Goal: Information Seeking & Learning: Learn about a topic

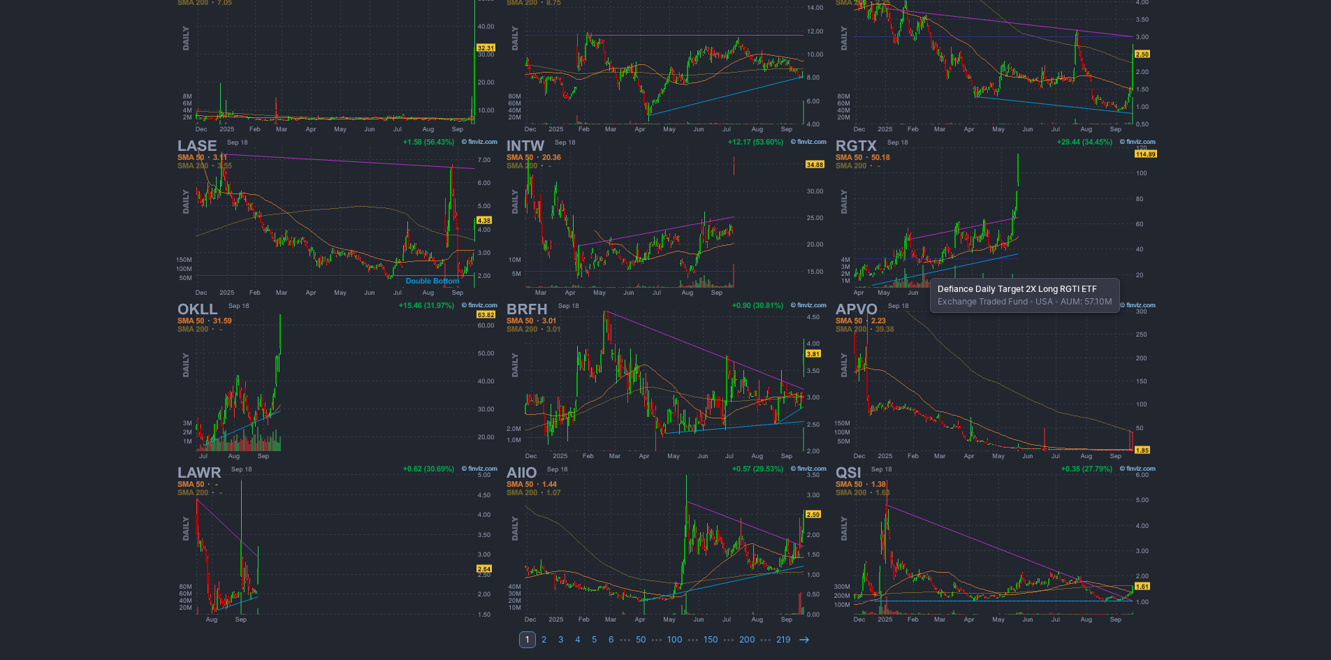
scroll to position [287, 0]
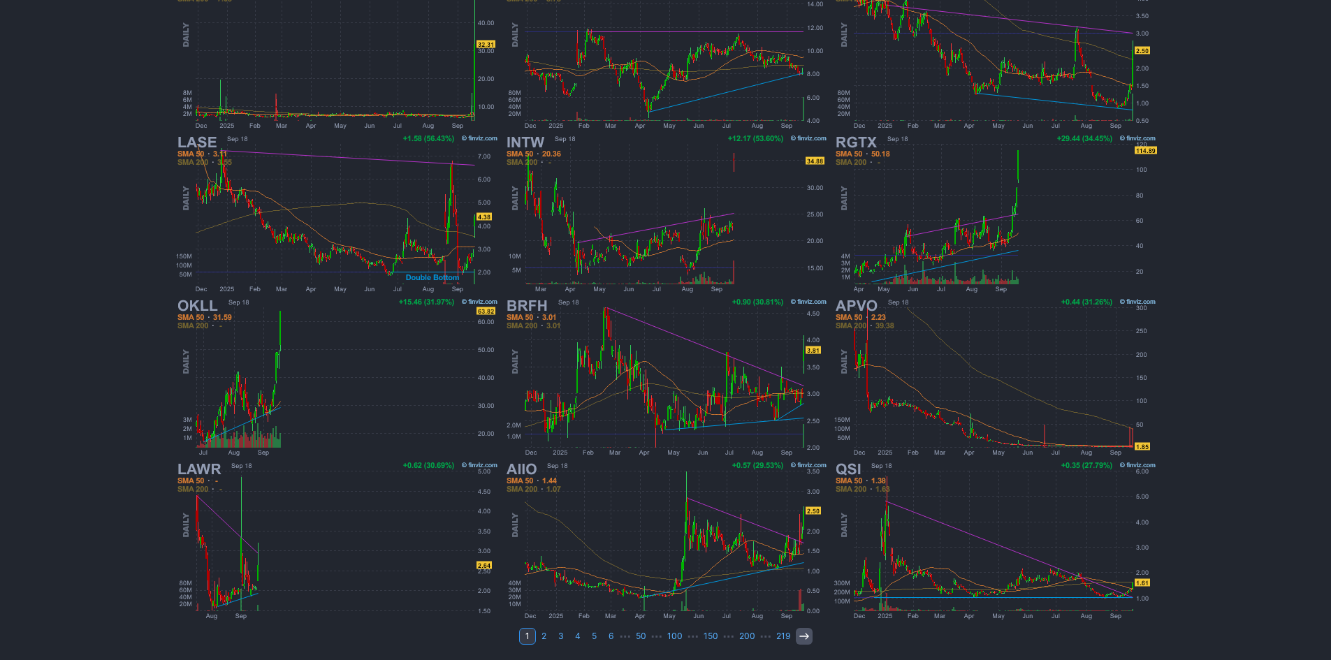
click at [801, 641] on icon at bounding box center [804, 636] width 11 height 11
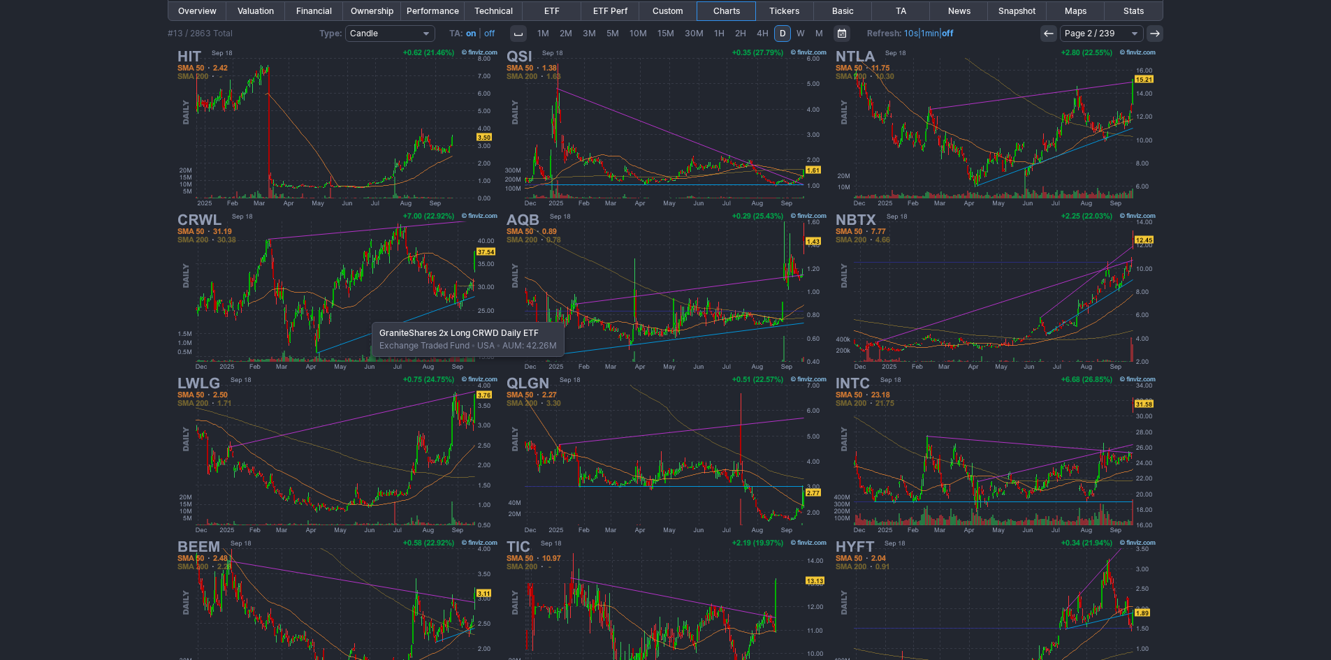
scroll to position [287, 0]
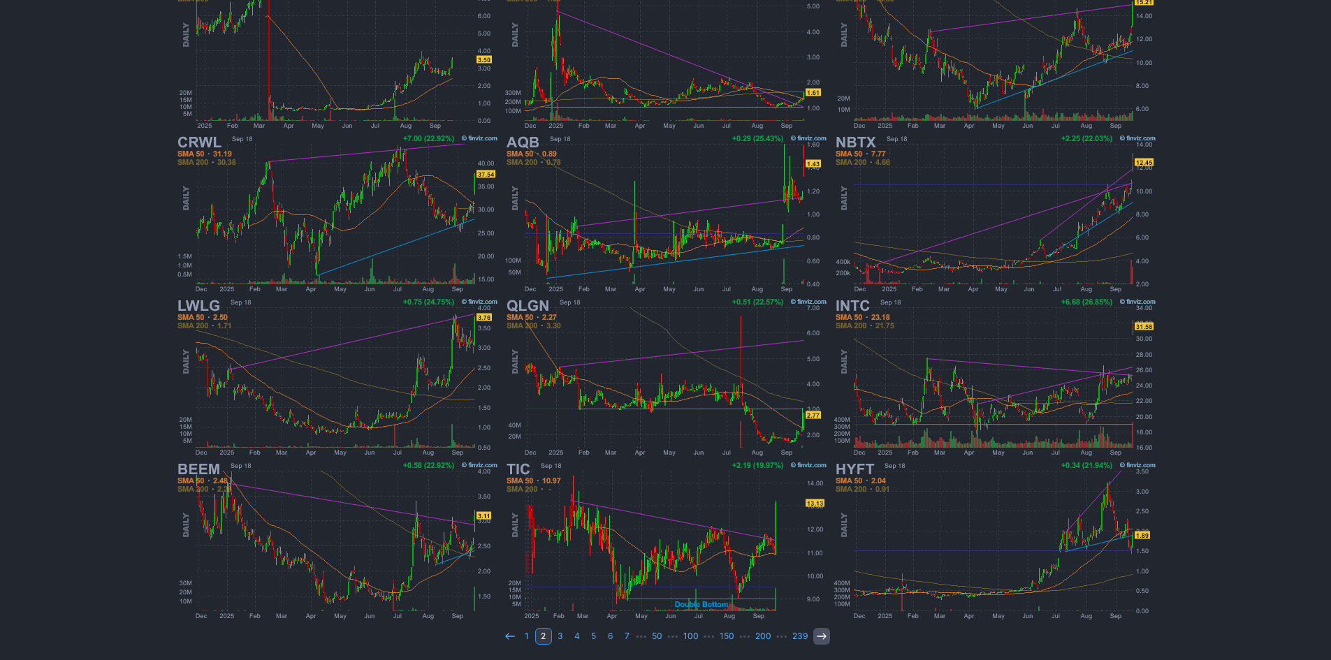
click at [818, 635] on icon at bounding box center [821, 636] width 11 height 11
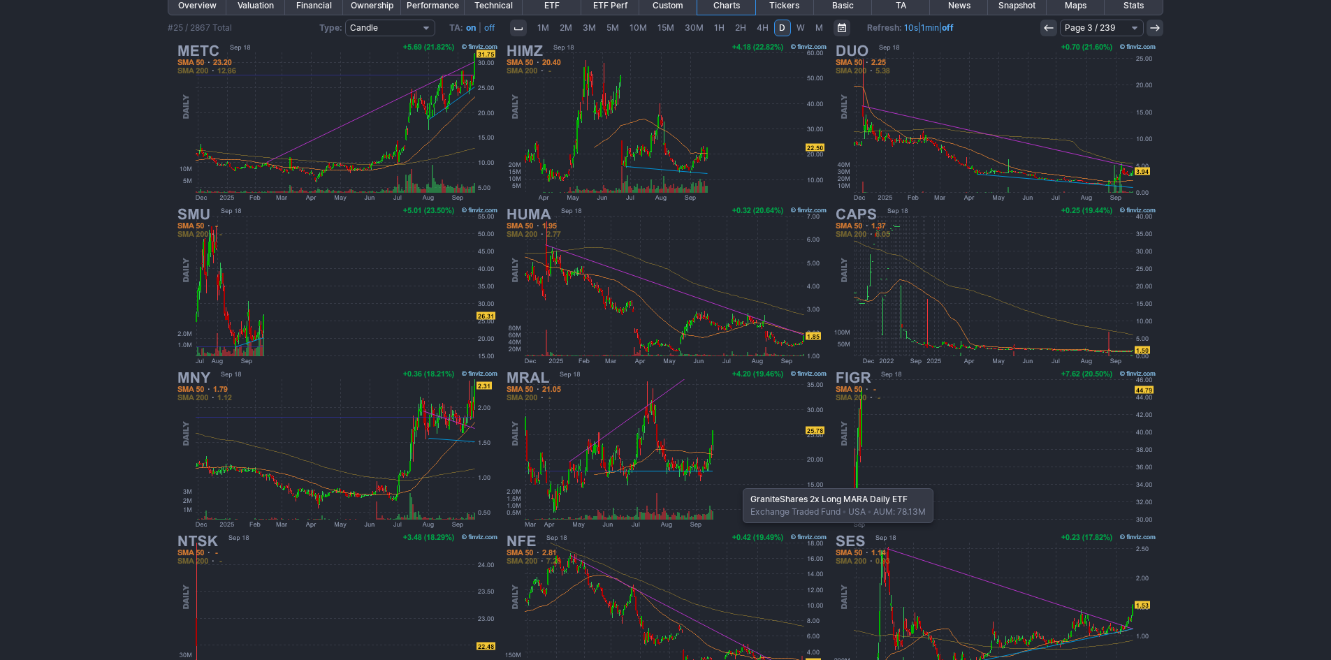
scroll to position [280, 0]
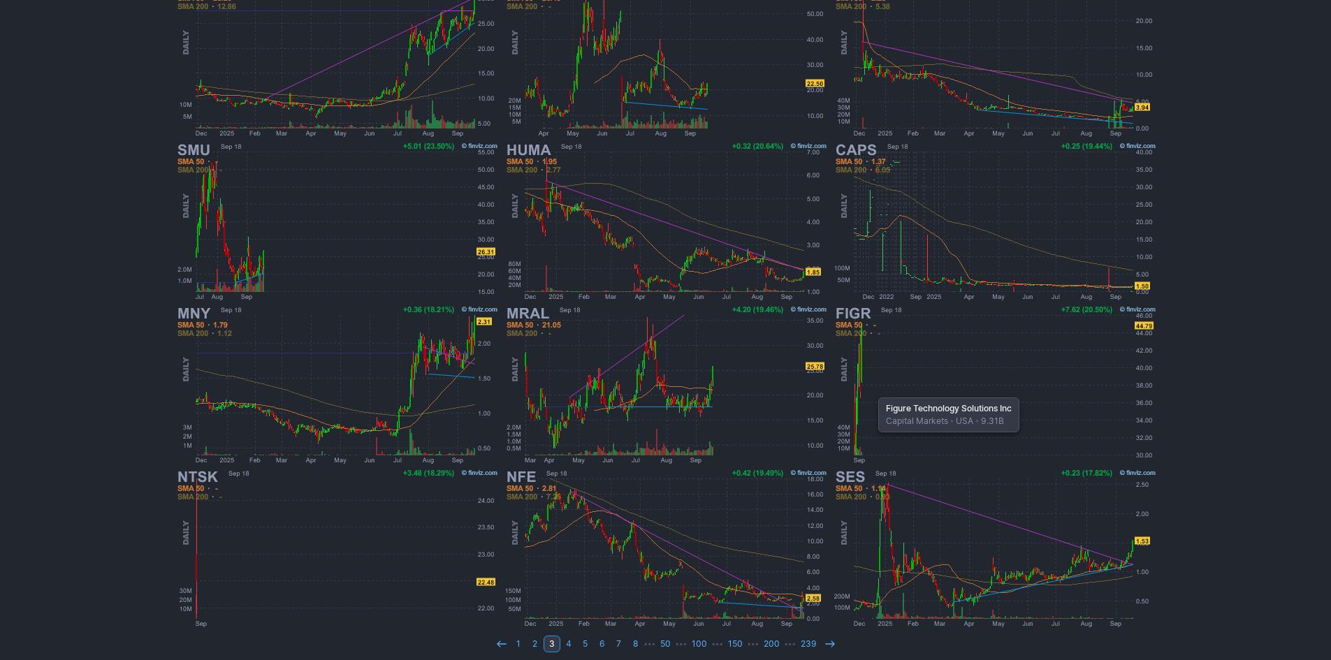
click at [871, 391] on img at bounding box center [995, 385] width 327 height 164
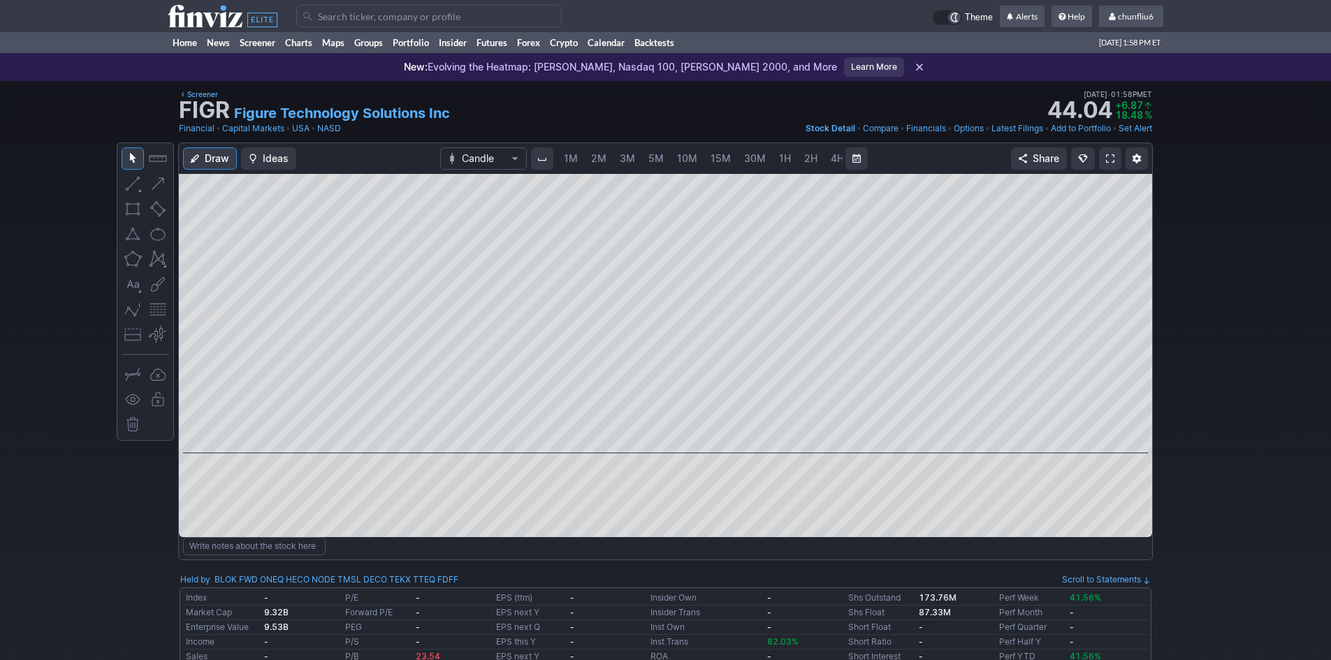
scroll to position [0, 75]
click at [583, 163] on span "5M" at bounding box center [580, 158] width 15 height 12
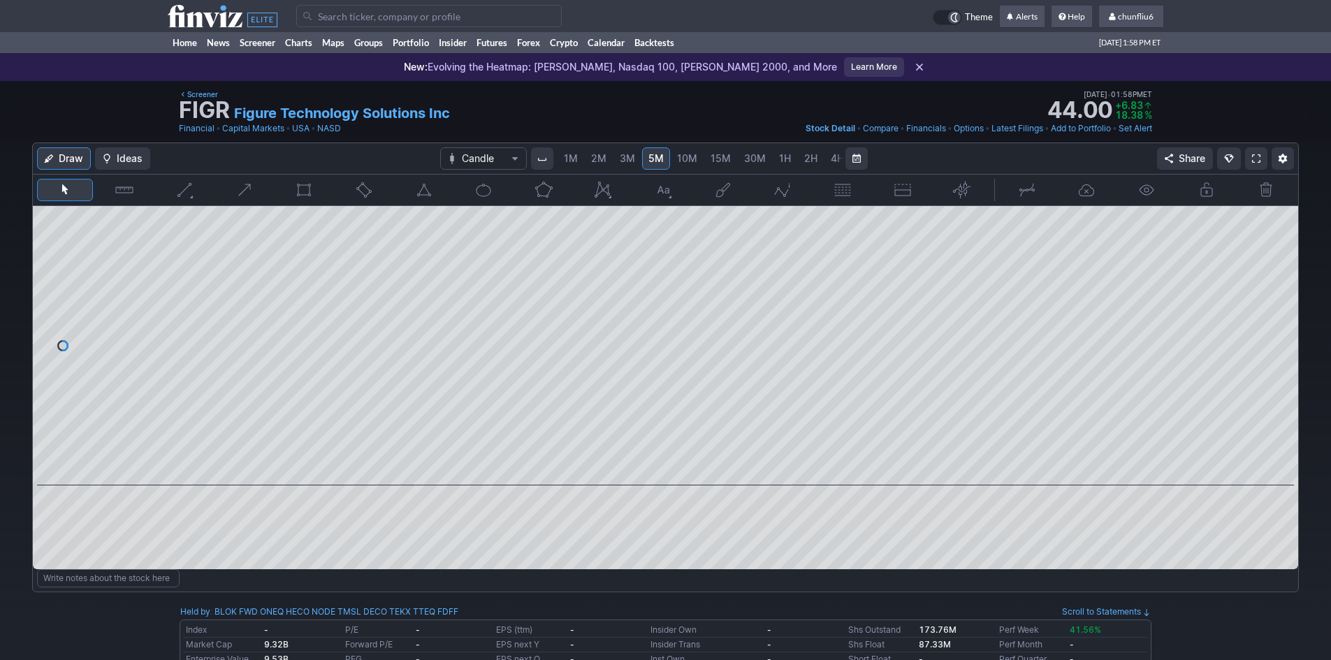
click at [572, 161] on span "1M" at bounding box center [571, 158] width 14 height 12
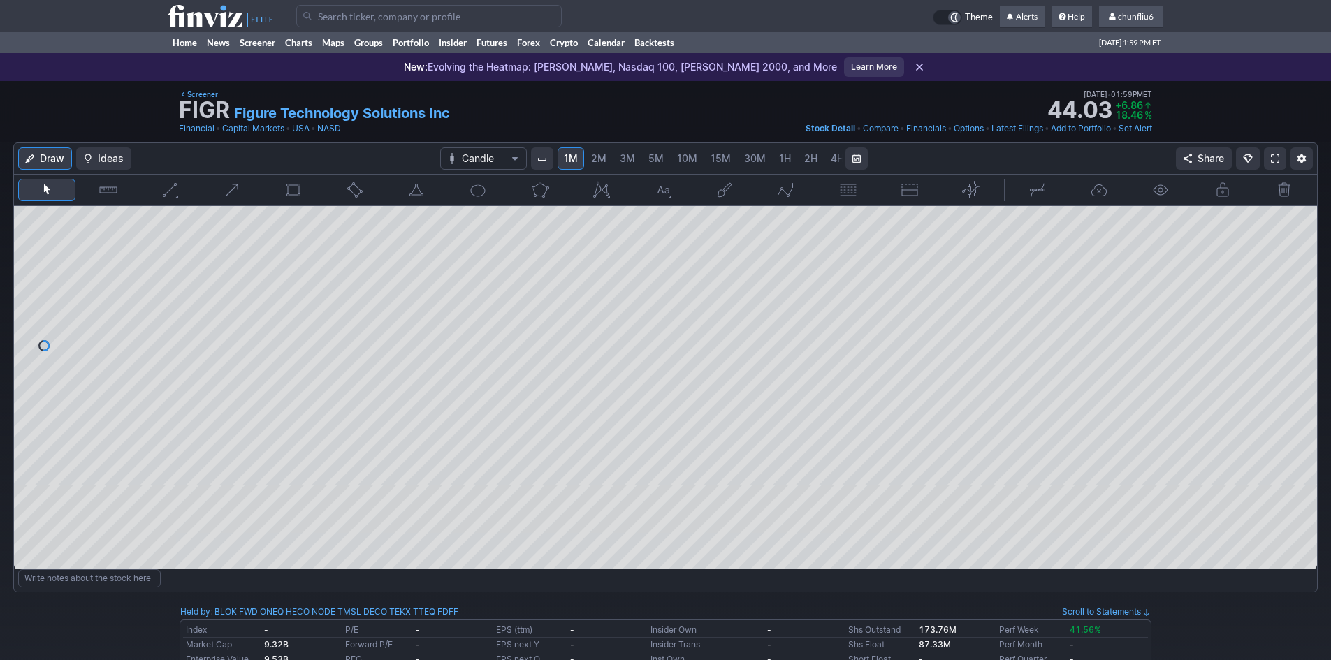
scroll to position [70, 0]
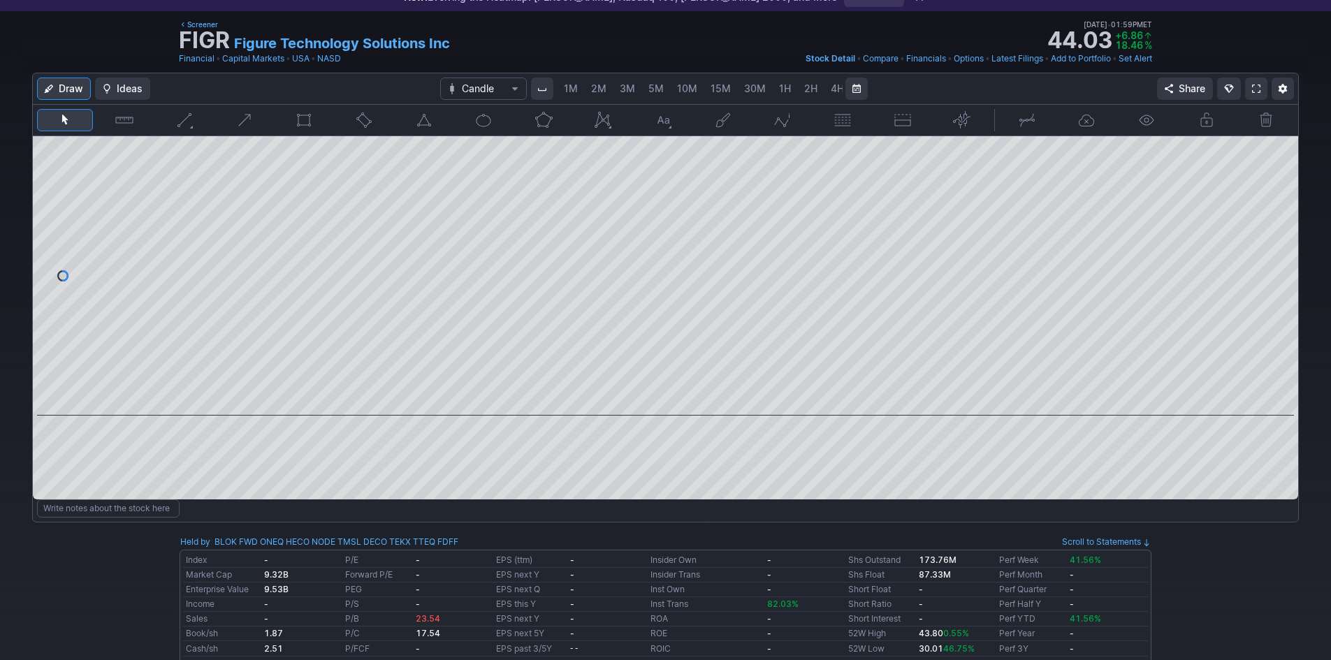
scroll to position [0, 75]
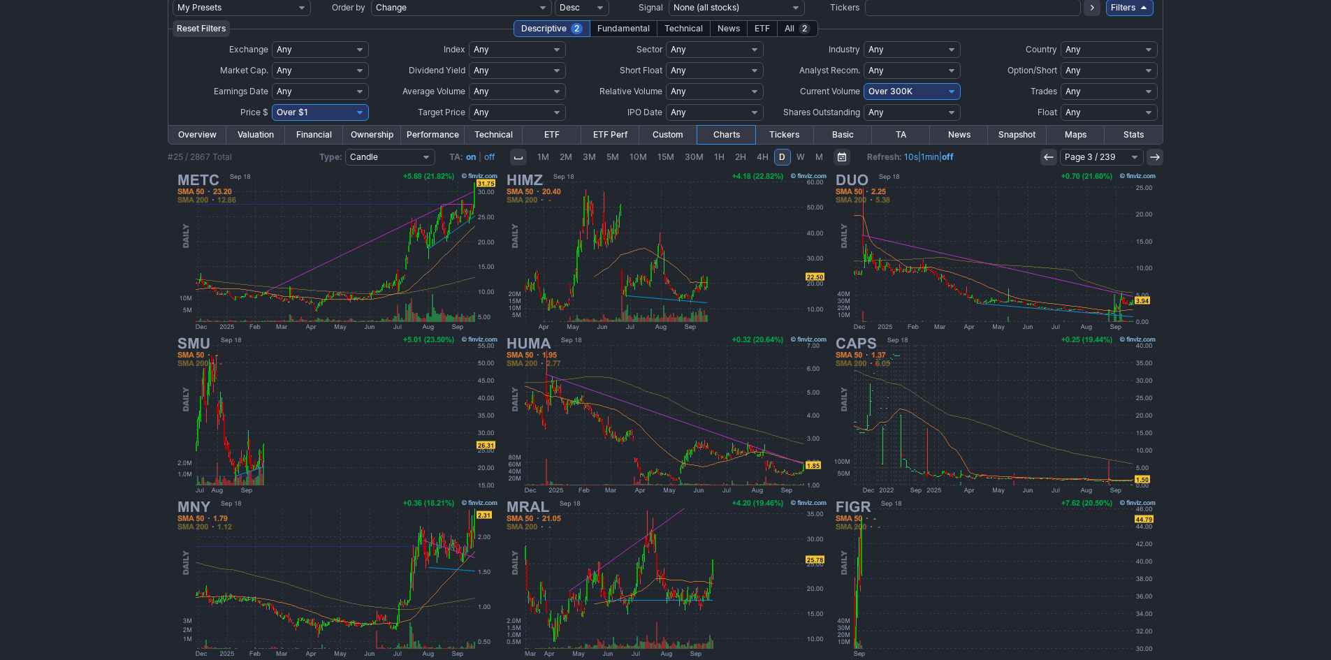
scroll to position [70, 0]
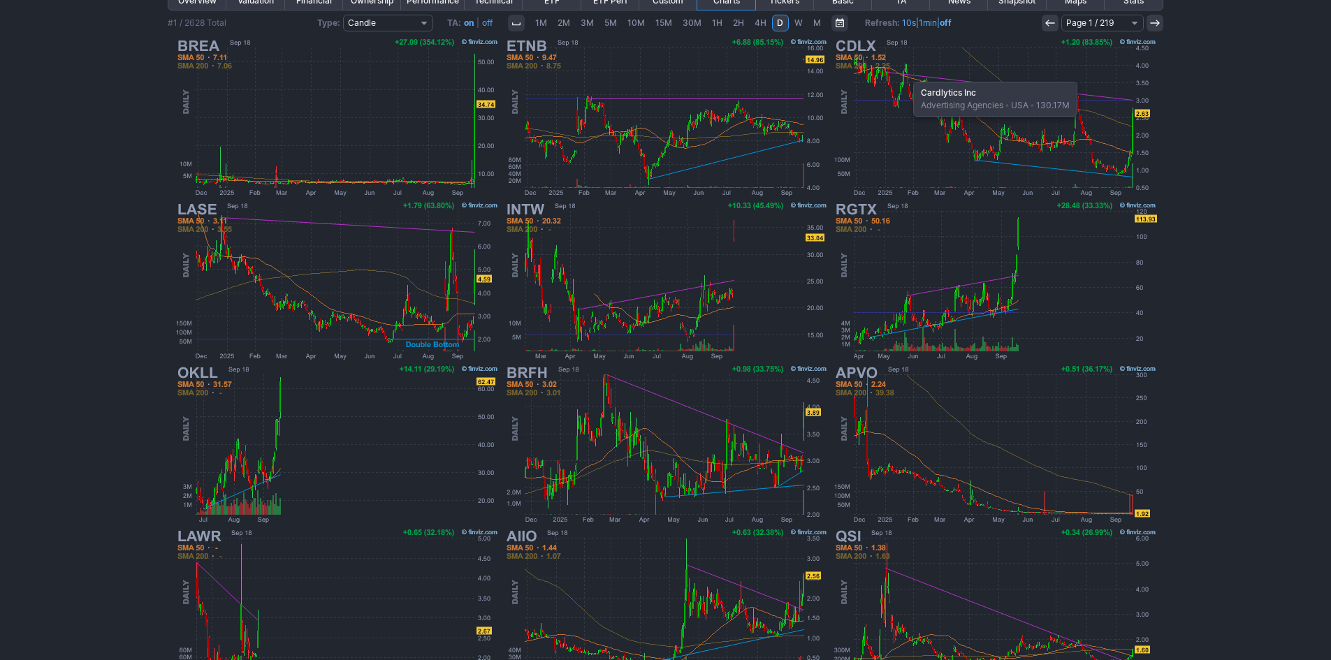
scroll to position [217, 0]
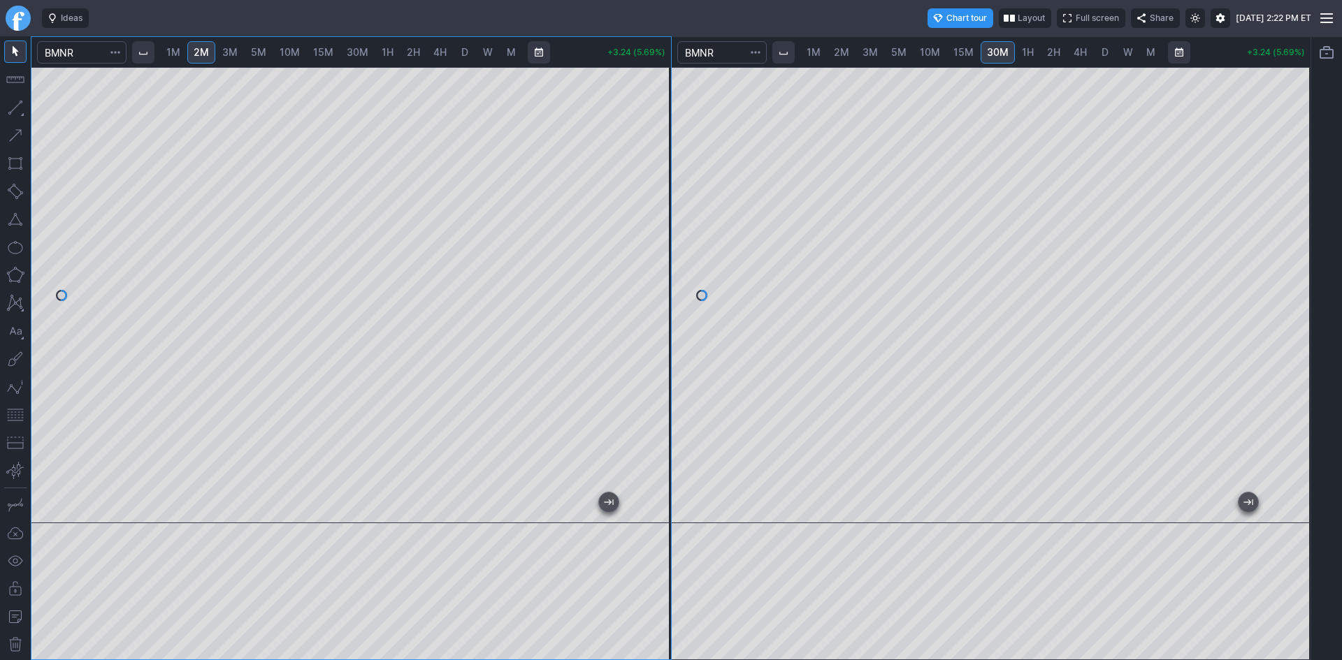
click at [646, 113] on div at bounding box center [350, 295] width 639 height 456
click at [615, 115] on div at bounding box center [350, 295] width 639 height 456
click at [1100, 50] on span "D" at bounding box center [1105, 52] width 10 height 14
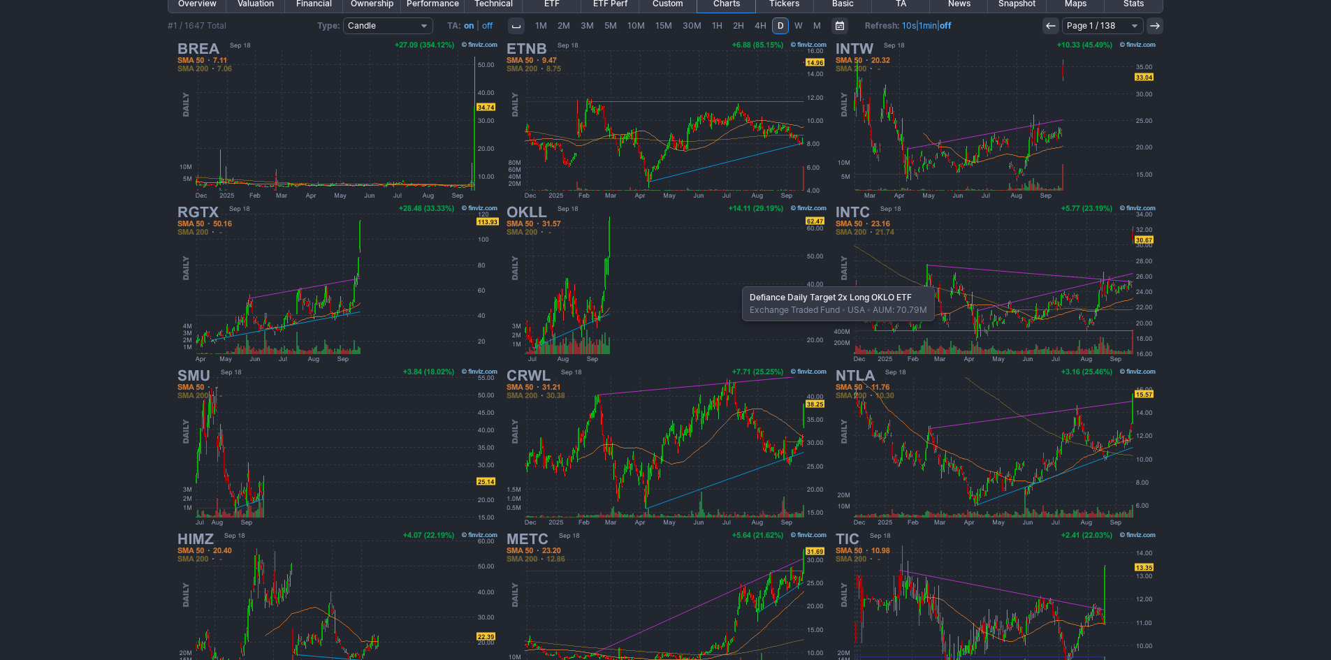
scroll to position [78, 0]
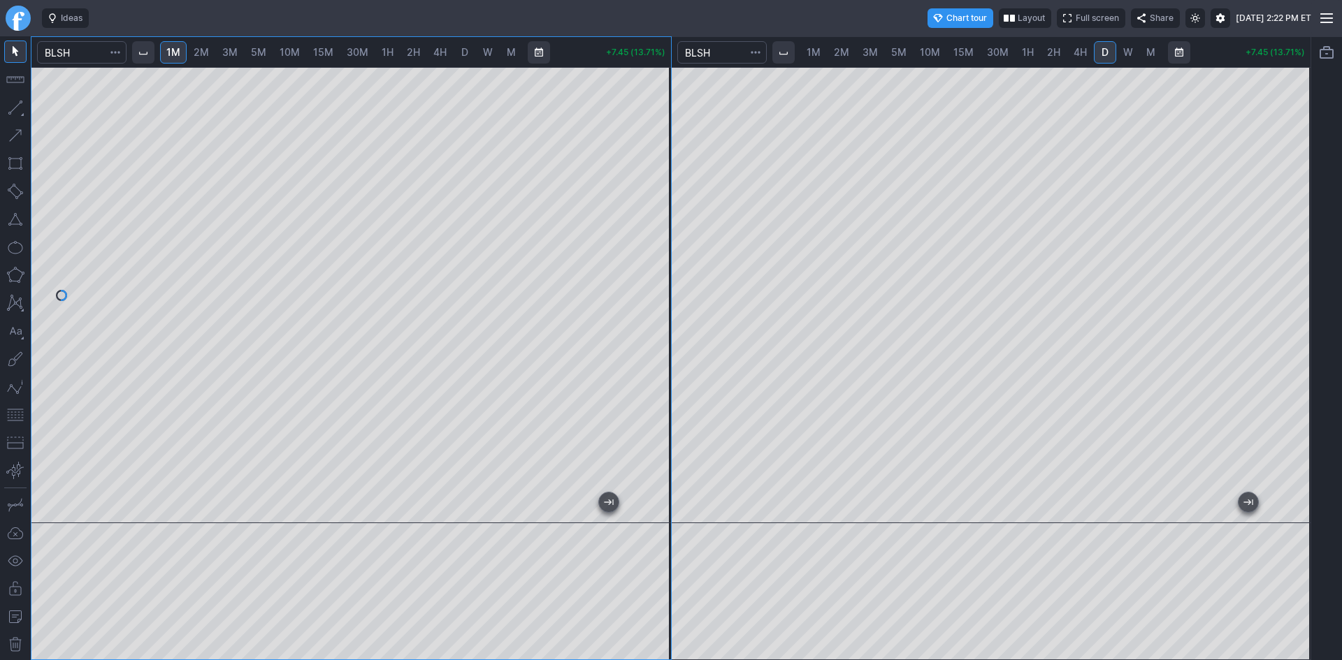
click at [1054, 52] on span "2H" at bounding box center [1053, 52] width 13 height 12
click at [1292, 317] on div at bounding box center [1295, 291] width 29 height 421
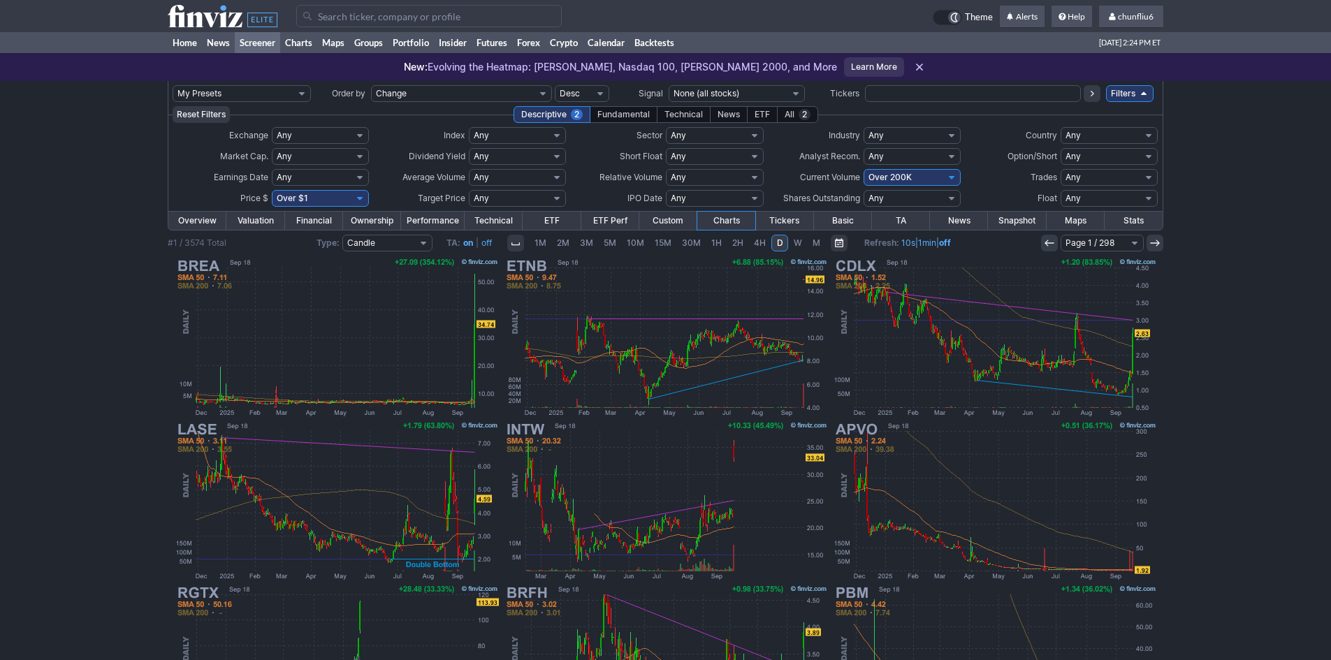
click at [415, 18] on input "Search" at bounding box center [429, 16] width 266 height 22
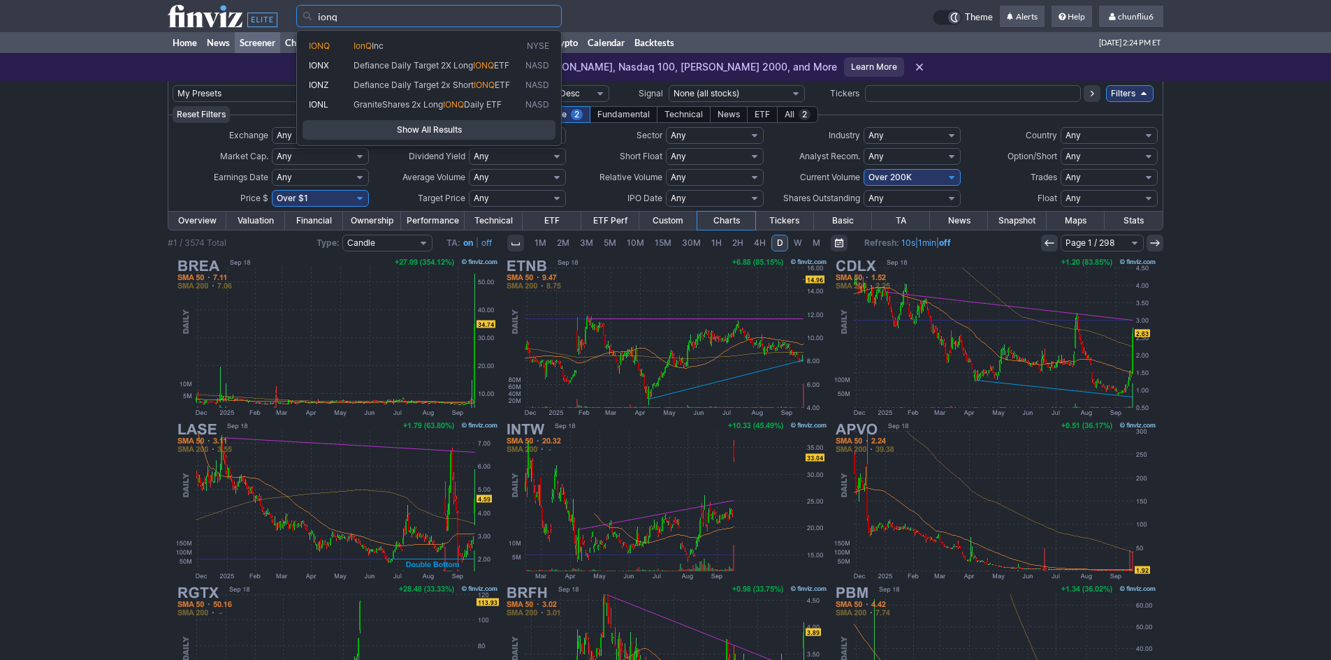
type input "ionq"
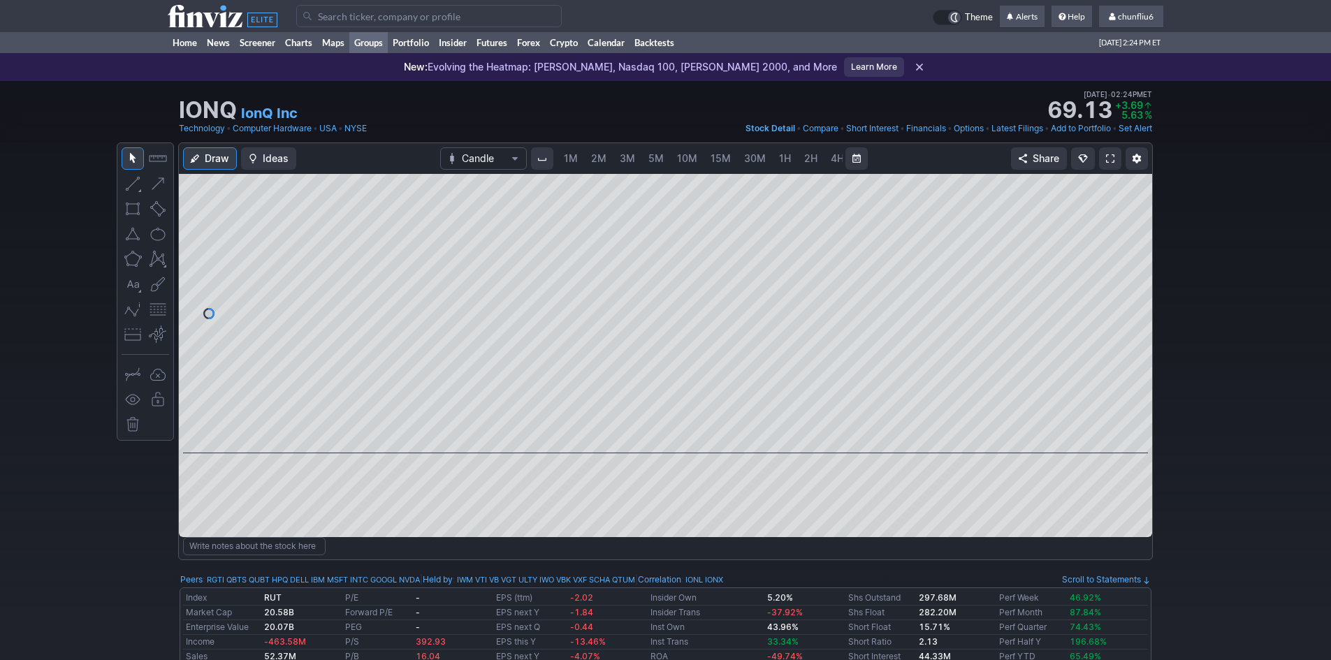
scroll to position [0, 75]
click at [1110, 156] on span at bounding box center [1110, 158] width 8 height 11
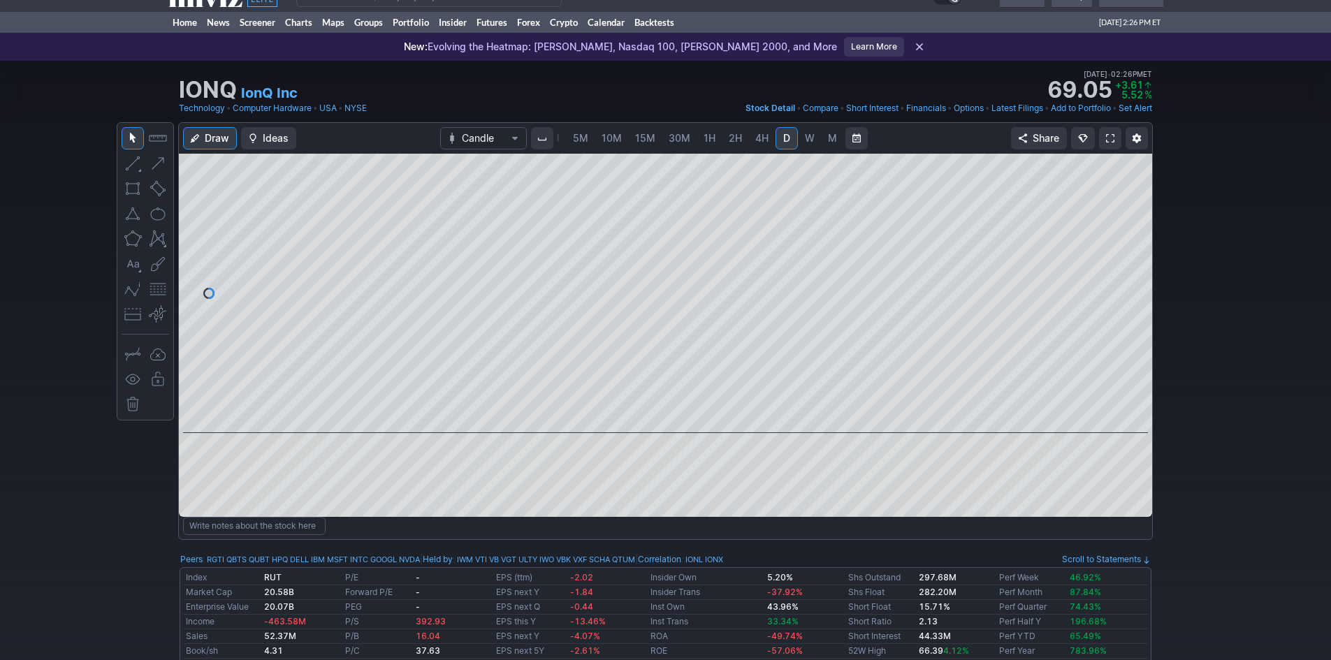
scroll to position [0, 0]
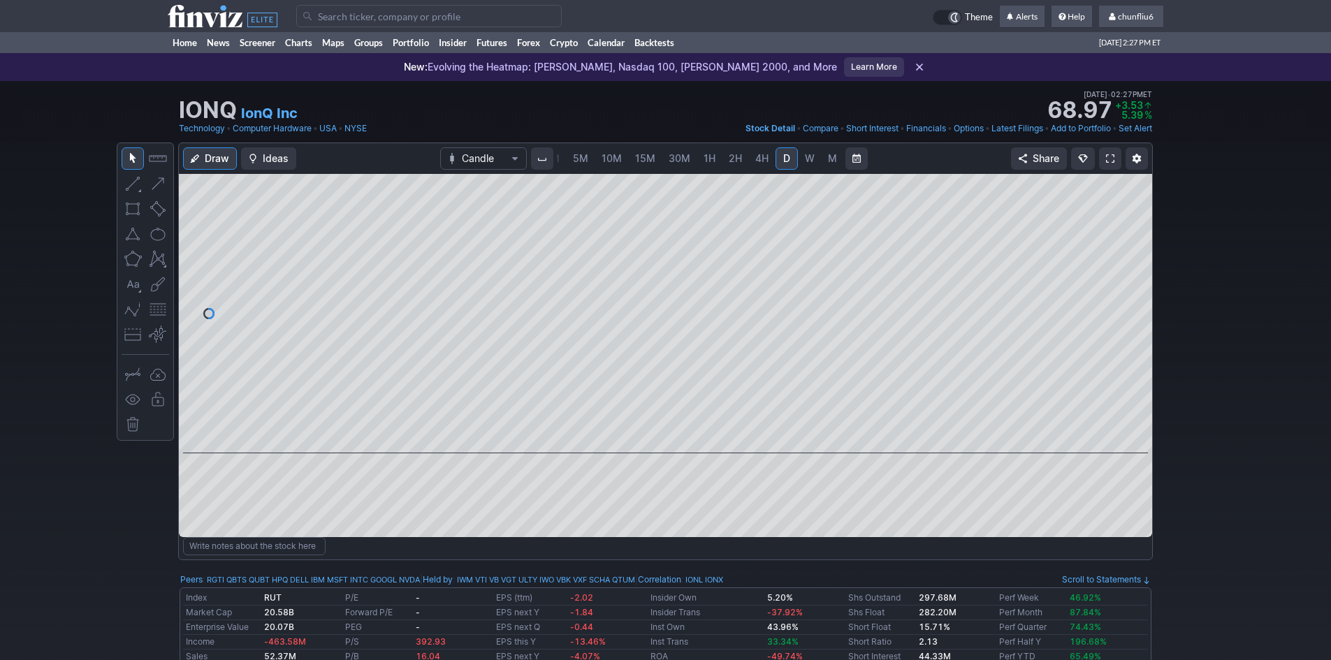
click at [337, 15] on input "Search" at bounding box center [429, 16] width 266 height 22
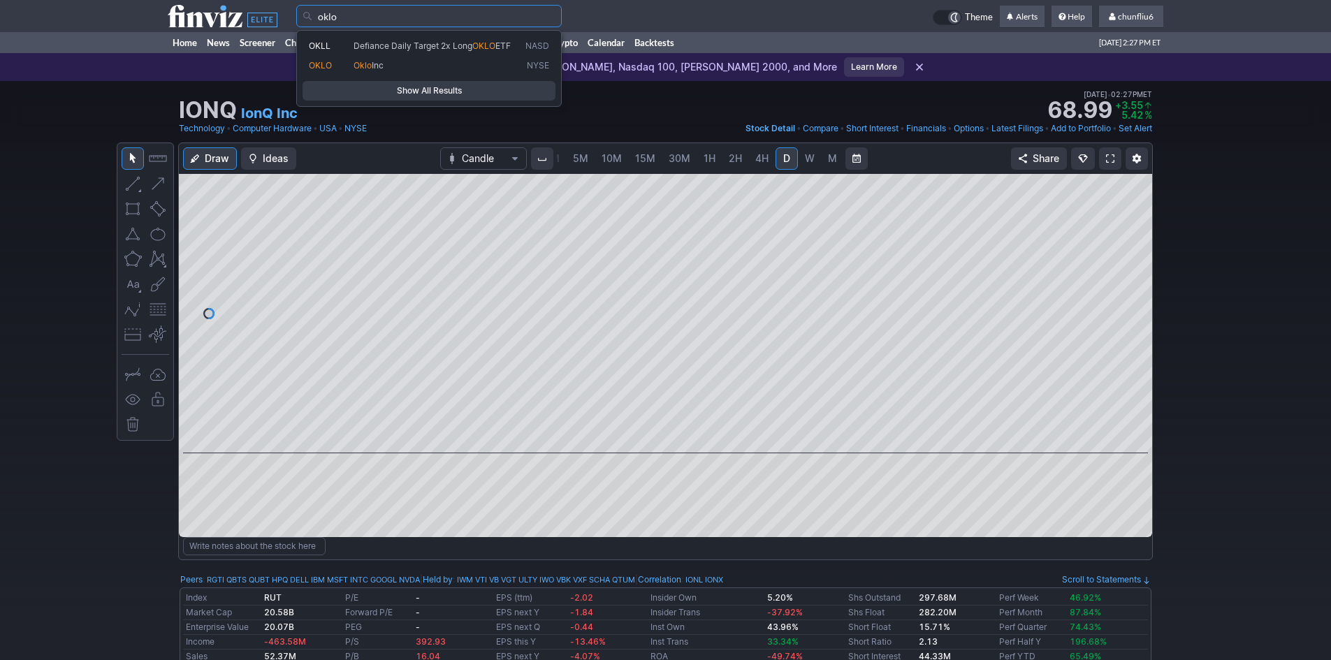
type input "oklo"
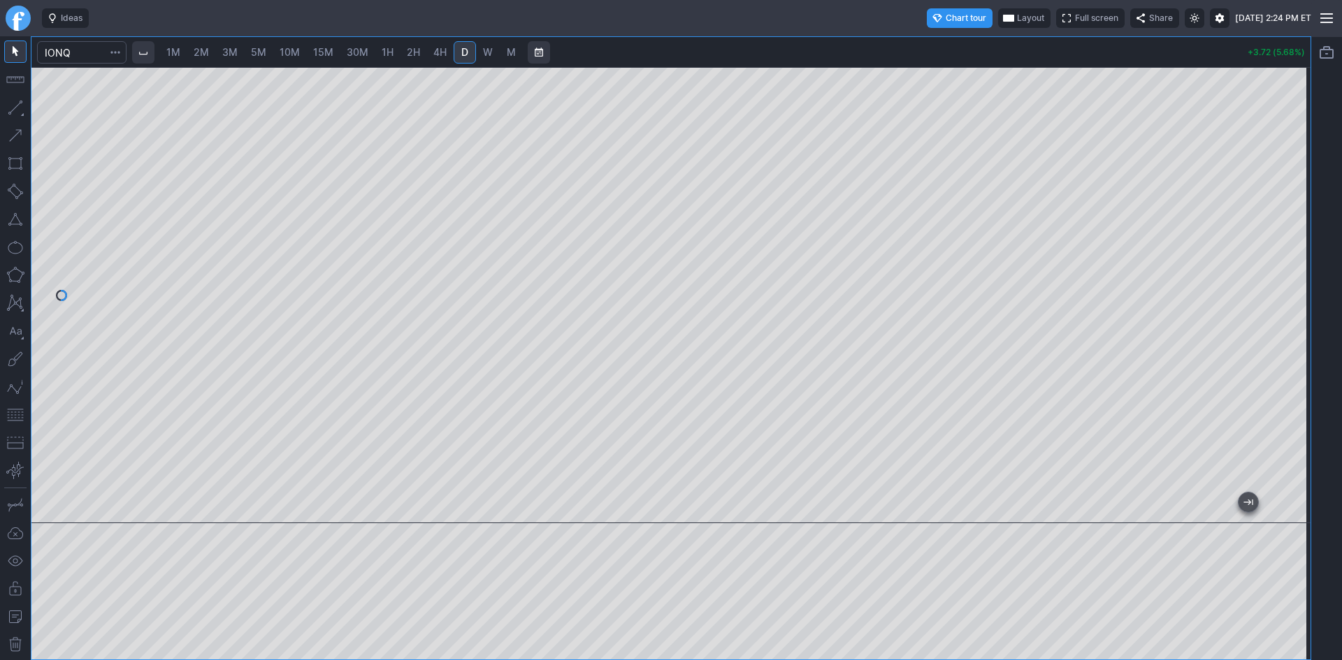
click at [1278, 161] on div at bounding box center [670, 295] width 1279 height 456
click at [22, 410] on button "button" at bounding box center [15, 415] width 22 height 22
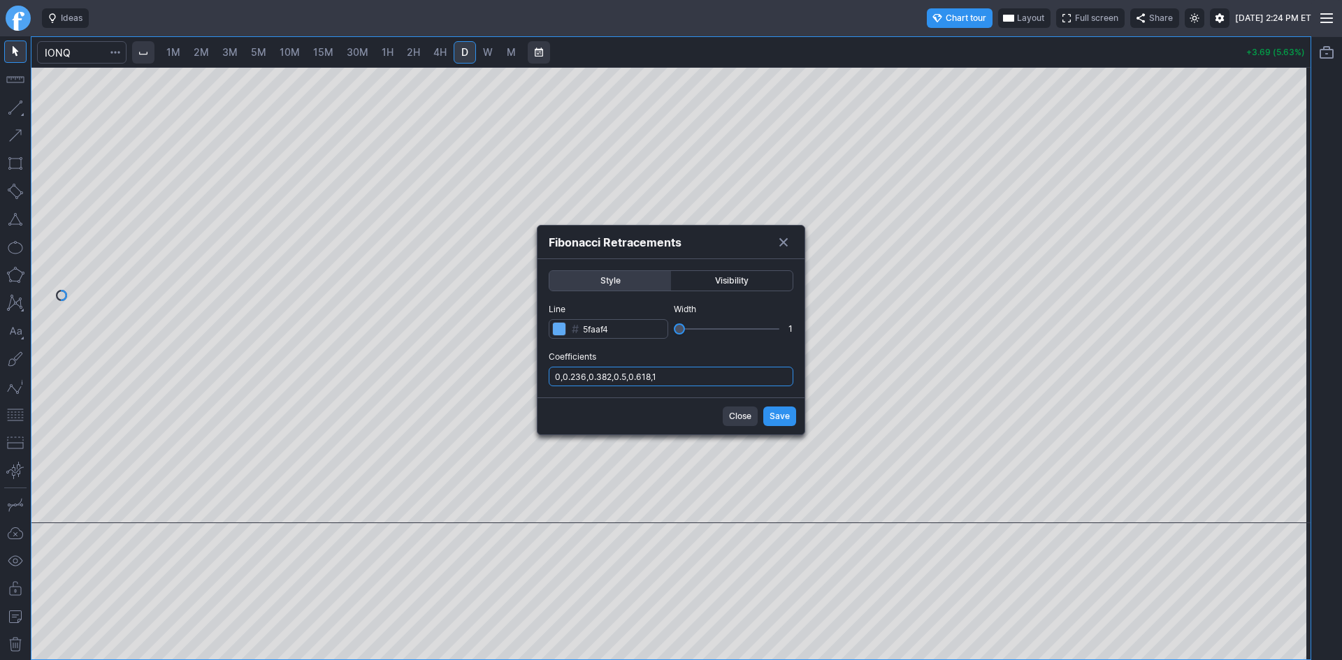
drag, startPoint x: 672, startPoint y: 370, endPoint x: 679, endPoint y: 381, distance: 13.2
click at [672, 370] on input "0,0.236,0.382,0.5,0.618,1" at bounding box center [671, 377] width 245 height 20
type input "0,0.236,0.382,0.5,0.618,1,.786"
click at [767, 412] on button "Save" at bounding box center [779, 417] width 33 height 20
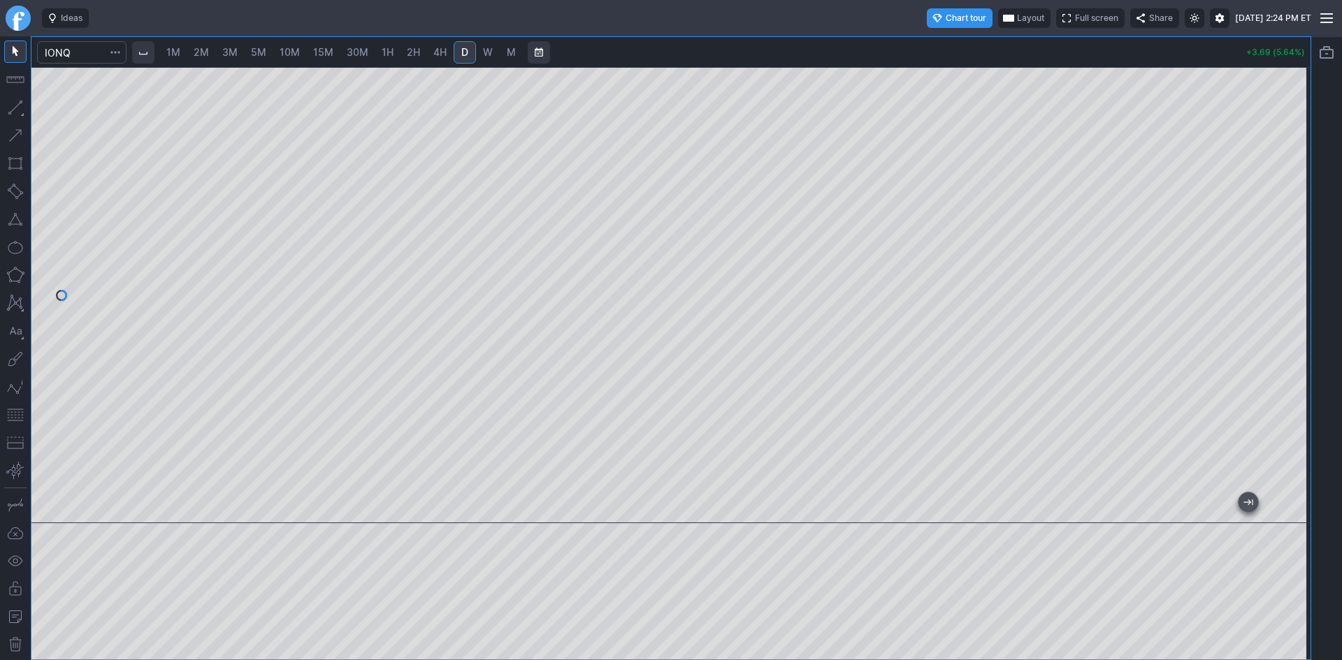
drag, startPoint x: 1296, startPoint y: 240, endPoint x: 1284, endPoint y: 307, distance: 68.1
click at [1284, 307] on div at bounding box center [1295, 291] width 29 height 421
click at [20, 417] on button "button" at bounding box center [15, 415] width 22 height 22
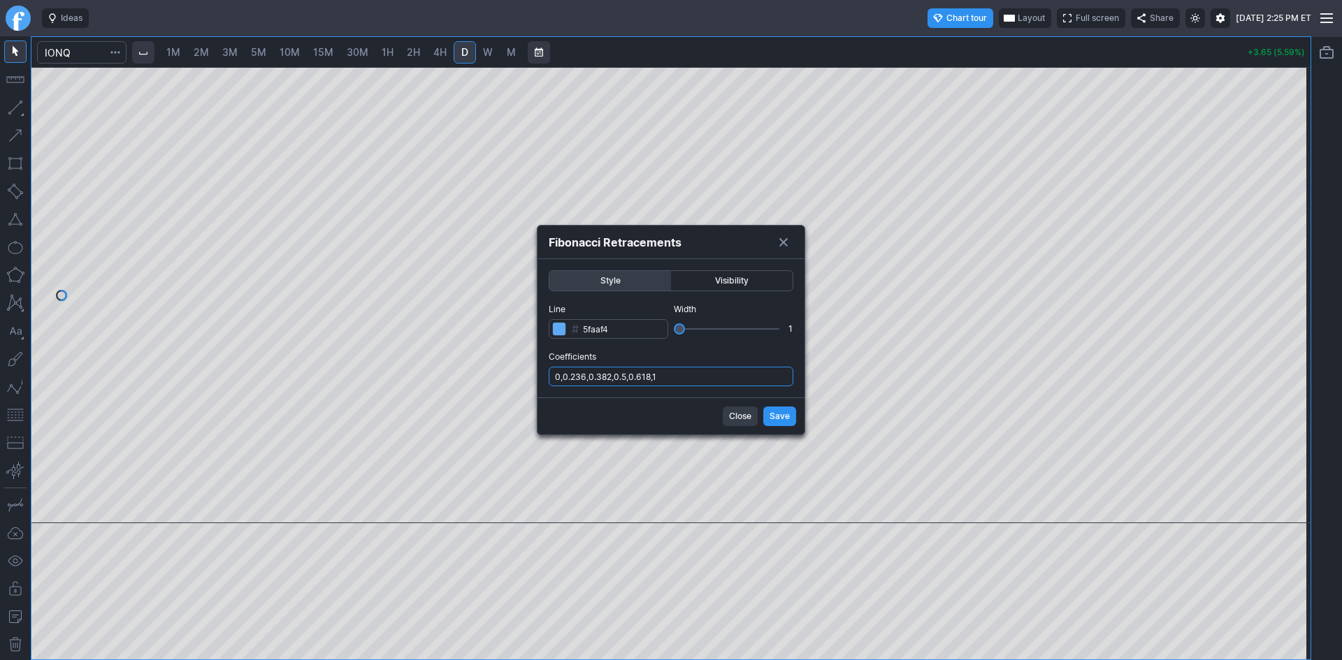
click at [690, 379] on input "0,0.236,0.382,0.5,0.618,1" at bounding box center [671, 377] width 245 height 20
type input "0,0.236,0.382,0.5,0.618,1,.786"
click at [771, 410] on span "Save" at bounding box center [779, 417] width 20 height 14
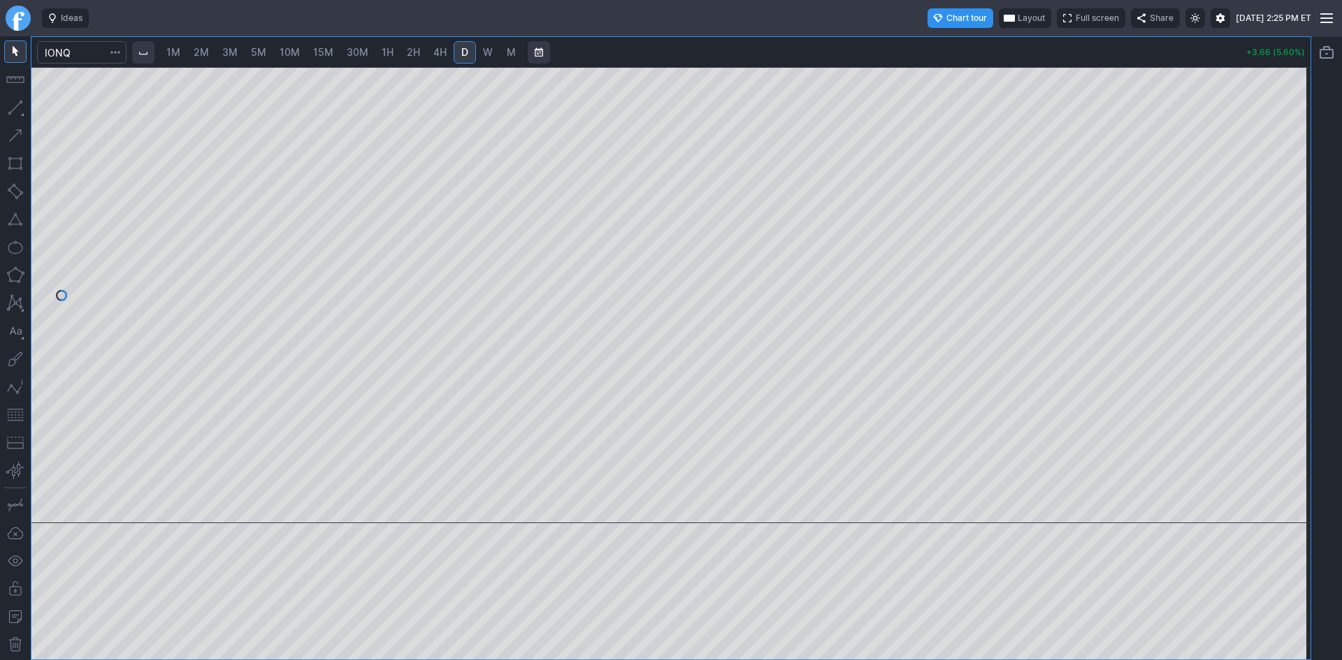
click at [286, 51] on span "10M" at bounding box center [290, 52] width 20 height 12
click at [205, 55] on span "2M" at bounding box center [201, 52] width 15 height 12
drag, startPoint x: 1294, startPoint y: 88, endPoint x: 1298, endPoint y: 169, distance: 81.1
click at [1298, 169] on div at bounding box center [1295, 291] width 29 height 421
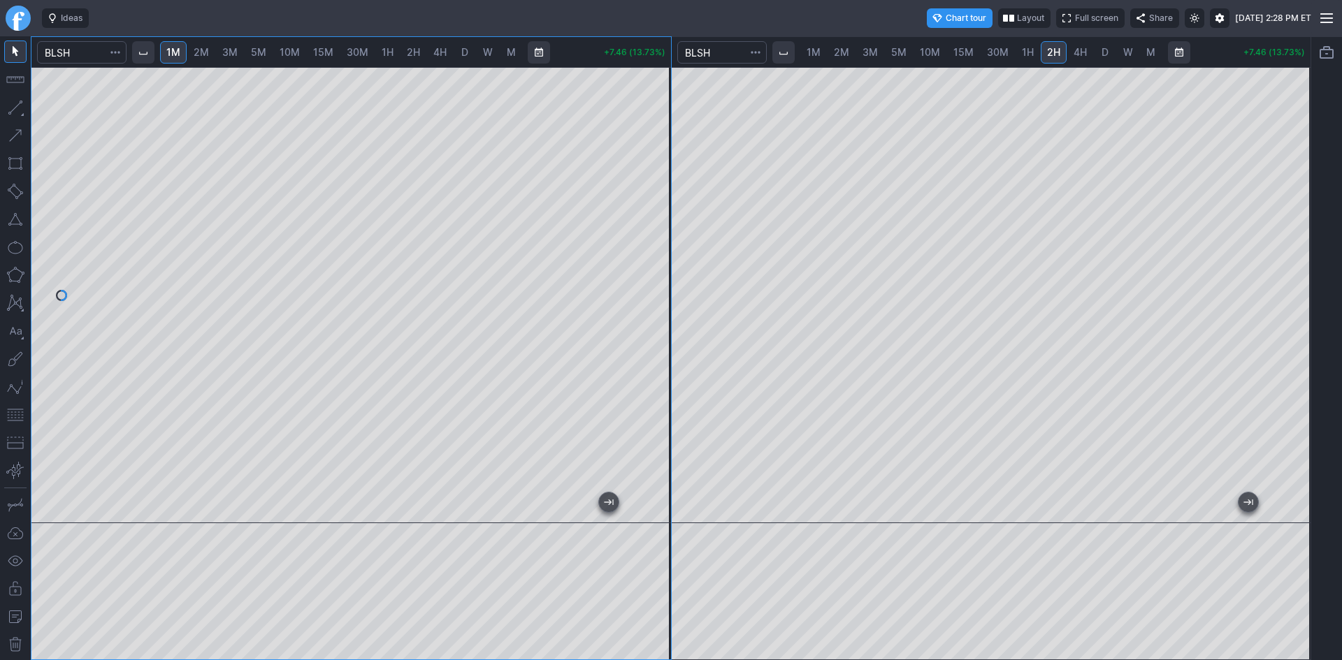
click at [1101, 55] on span "D" at bounding box center [1104, 52] width 7 height 12
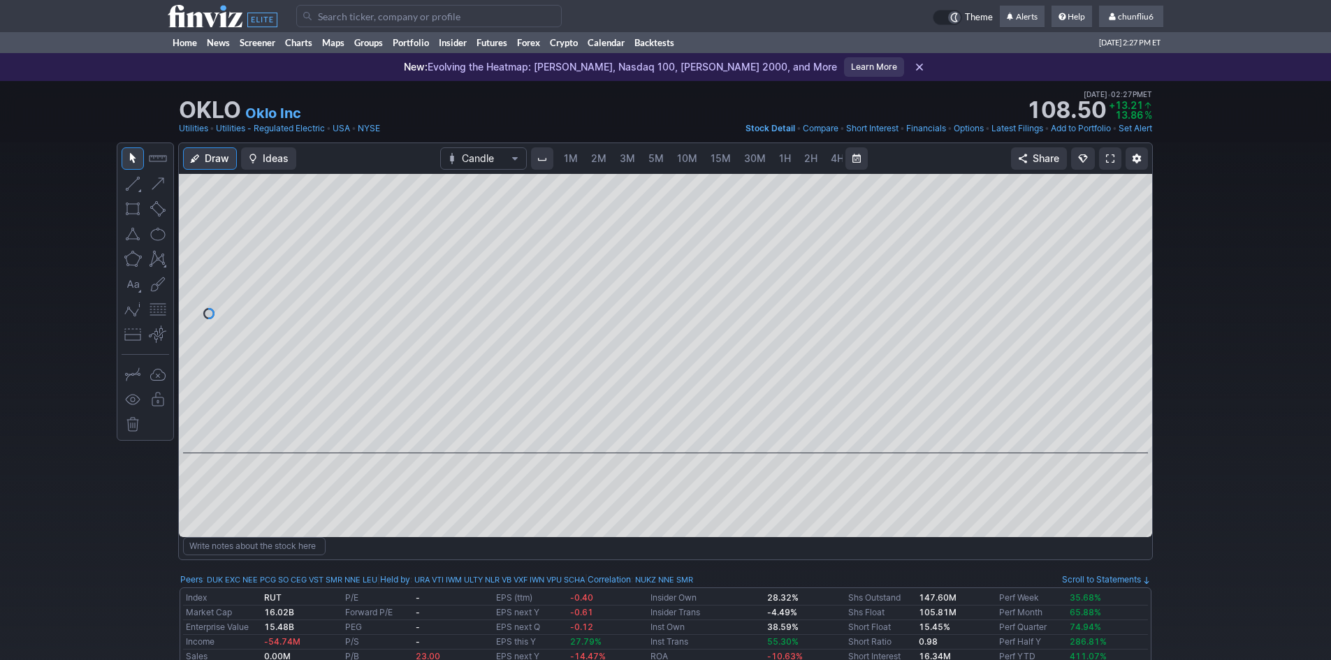
scroll to position [0, 75]
click at [161, 310] on button "button" at bounding box center [158, 309] width 22 height 22
drag, startPoint x: 1145, startPoint y: 237, endPoint x: 1139, endPoint y: 272, distance: 35.4
click at [1139, 272] on div at bounding box center [1137, 310] width 29 height 245
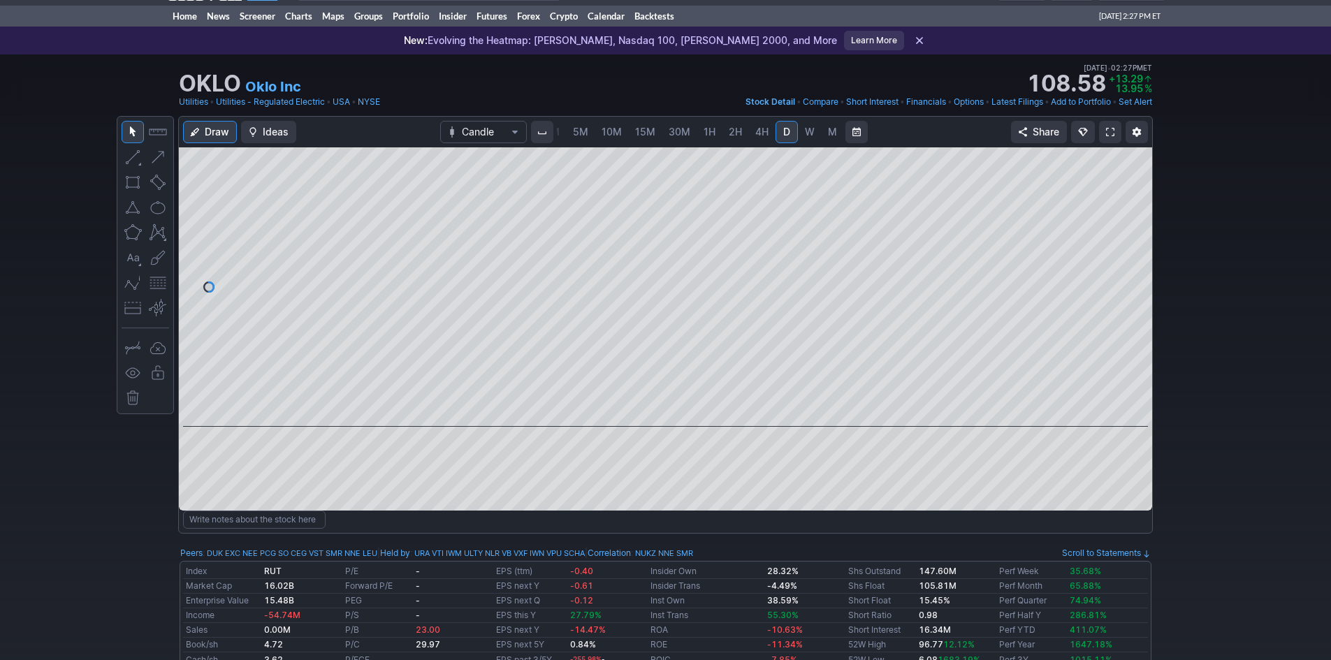
scroll to position [0, 0]
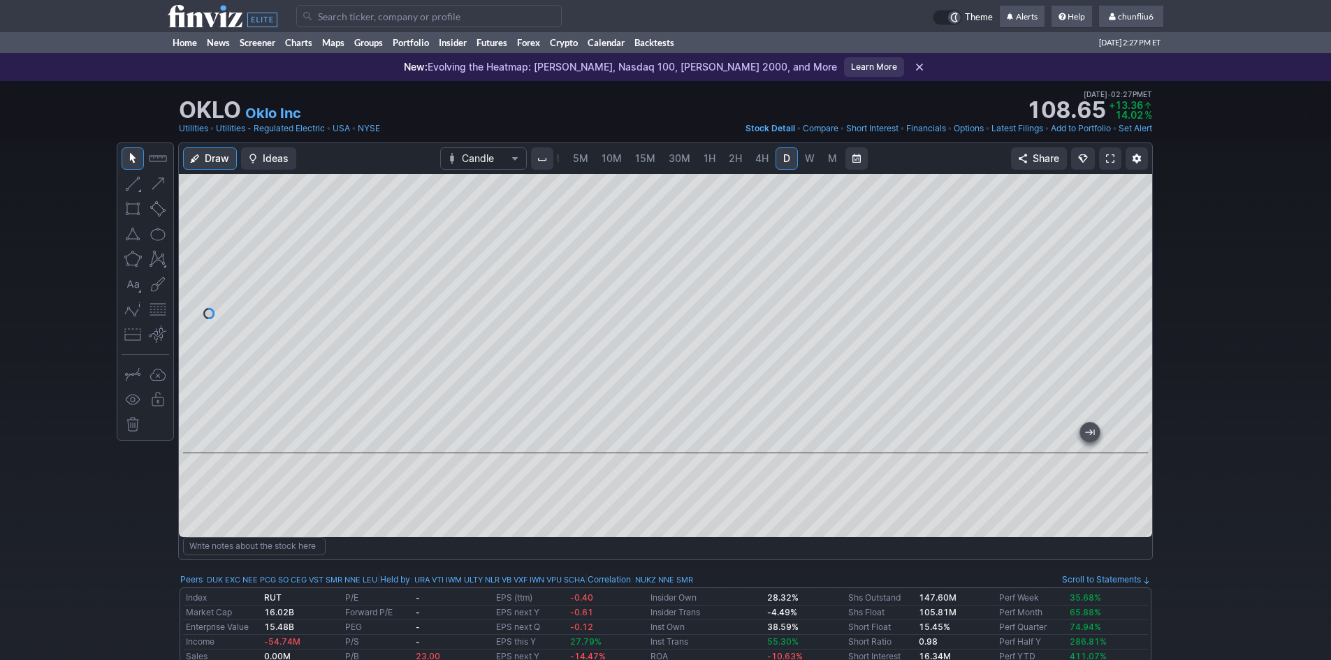
click at [366, 326] on div at bounding box center [666, 314] width 974 height 280
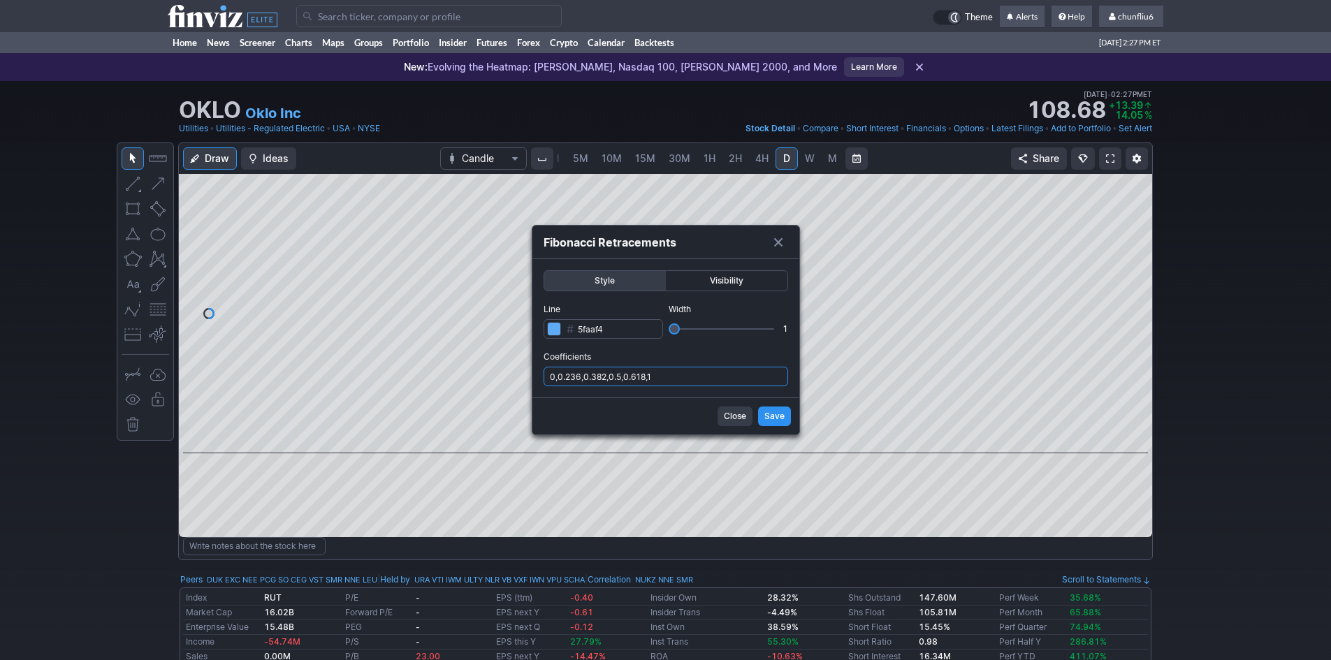
click at [690, 380] on input "0,0.236,0.382,0.5,0.618,1" at bounding box center [666, 377] width 245 height 20
type input "0,0.236,0.382,0.5,0.618,1,.786"
drag, startPoint x: 764, startPoint y: 416, endPoint x: 774, endPoint y: 412, distance: 10.6
click at [765, 416] on button "Save" at bounding box center [774, 417] width 33 height 20
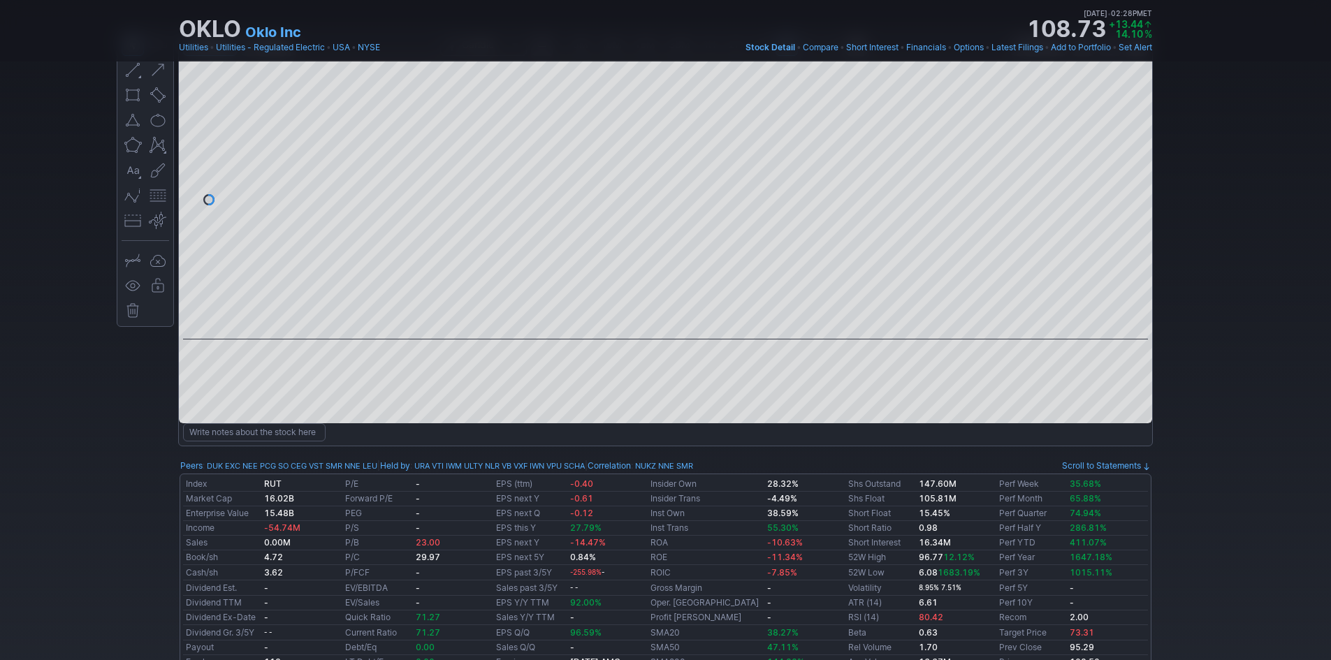
scroll to position [70, 0]
